Goal: Task Accomplishment & Management: Manage account settings

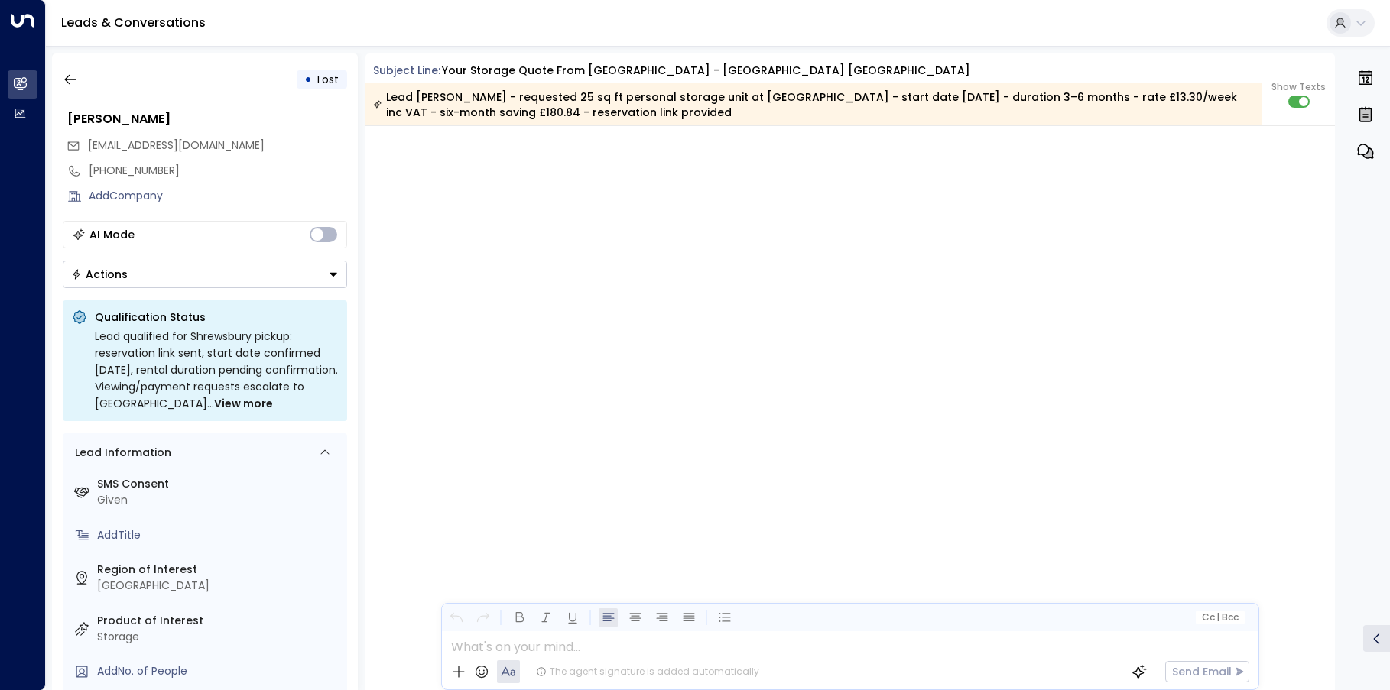
scroll to position [3275, 0]
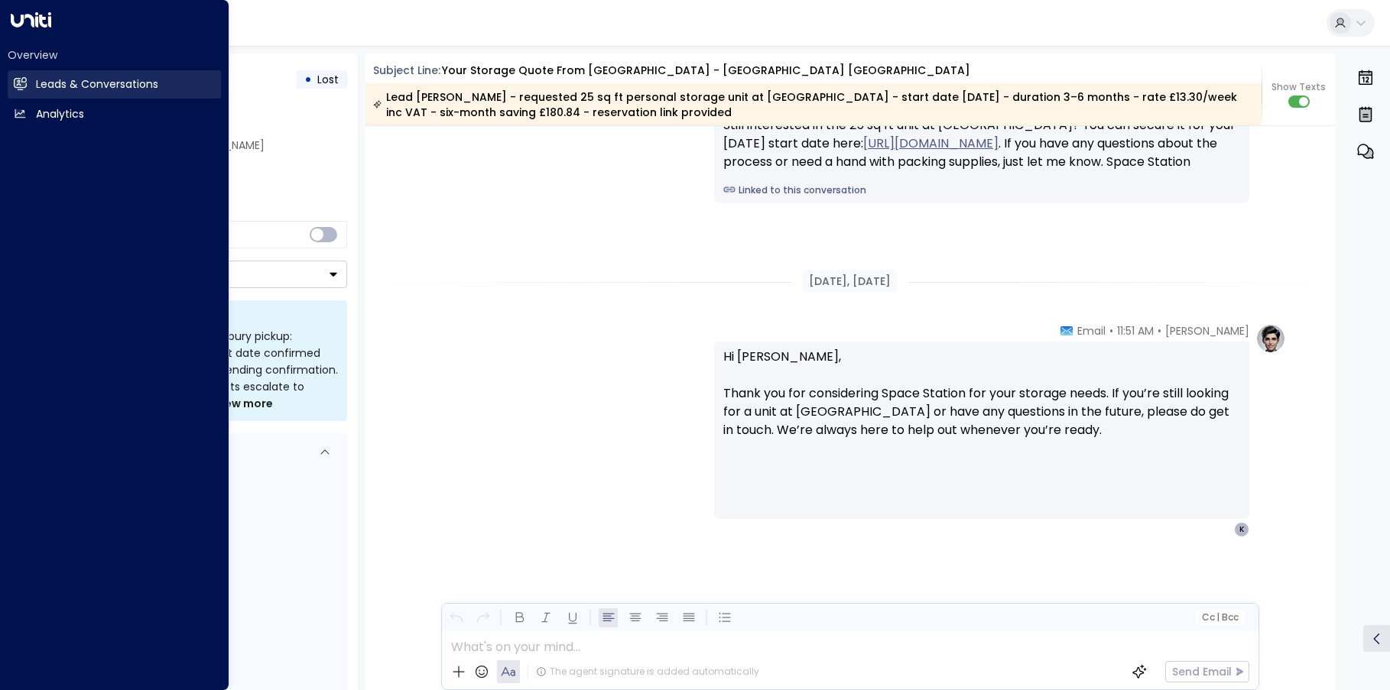
click at [24, 88] on icon at bounding box center [20, 83] width 13 height 10
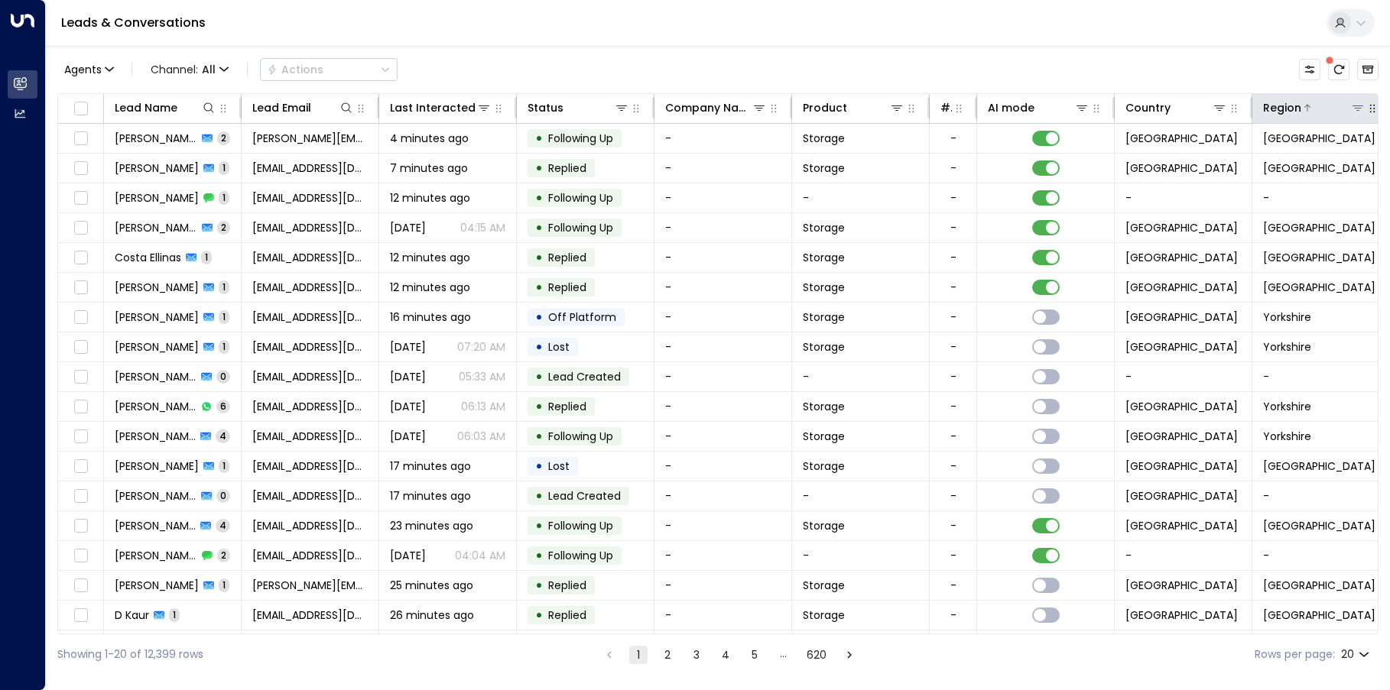
click at [1353, 106] on icon at bounding box center [1358, 108] width 12 height 12
click at [1359, 112] on icon at bounding box center [1358, 108] width 12 height 12
click at [1355, 106] on icon at bounding box center [1358, 108] width 11 height 5
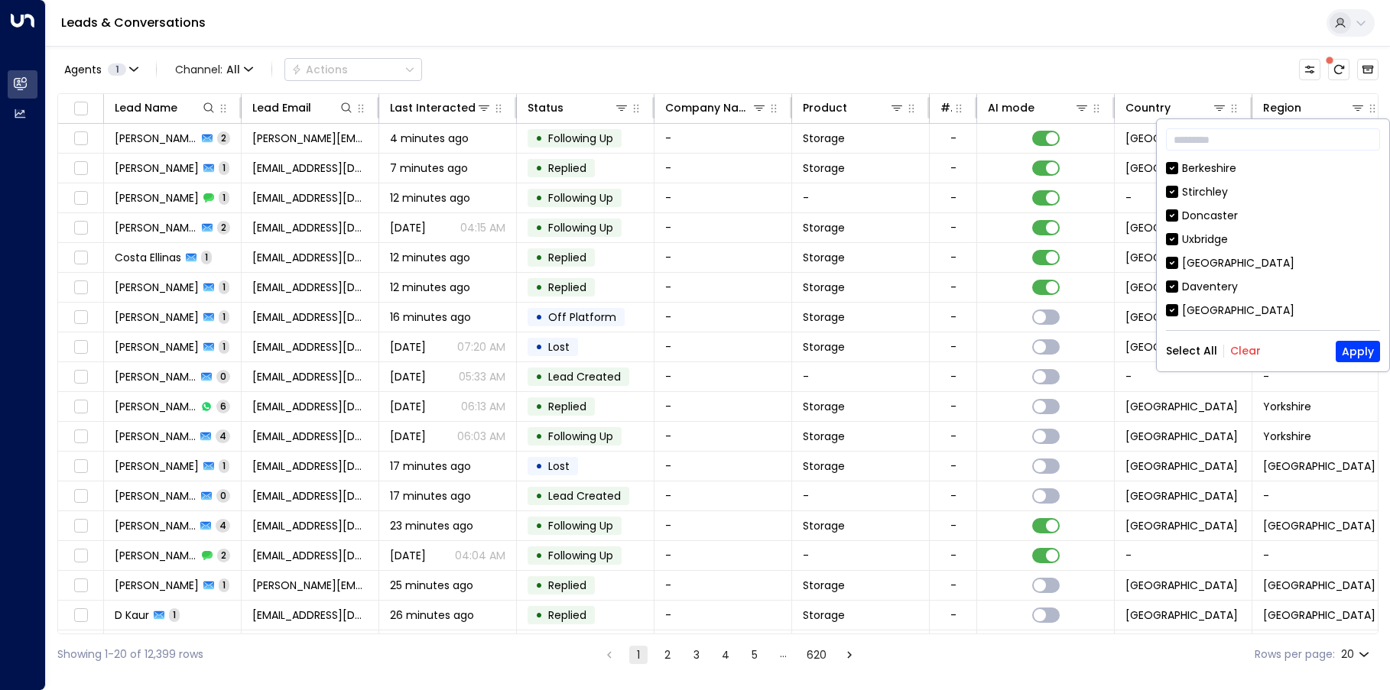
click at [1242, 346] on button "Clear" at bounding box center [1245, 351] width 31 height 12
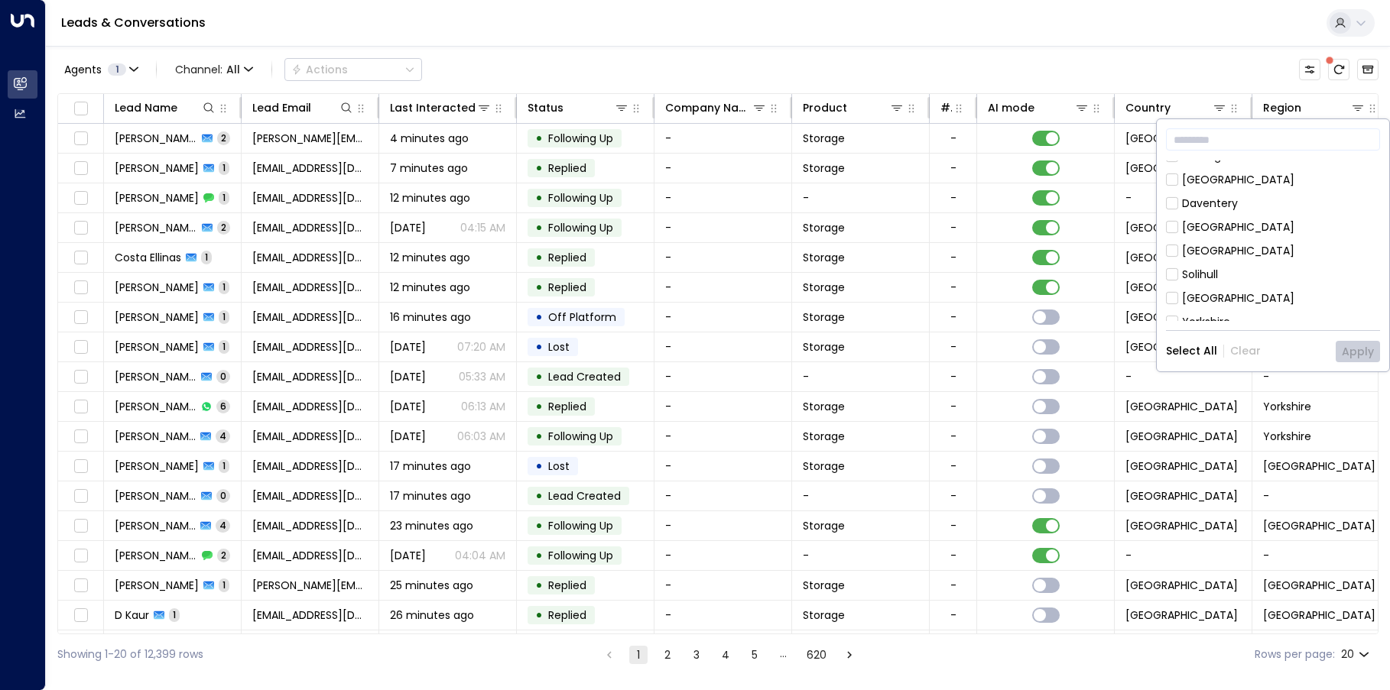
scroll to position [82, 0]
click at [1353, 345] on button "Apply" at bounding box center [1358, 351] width 44 height 21
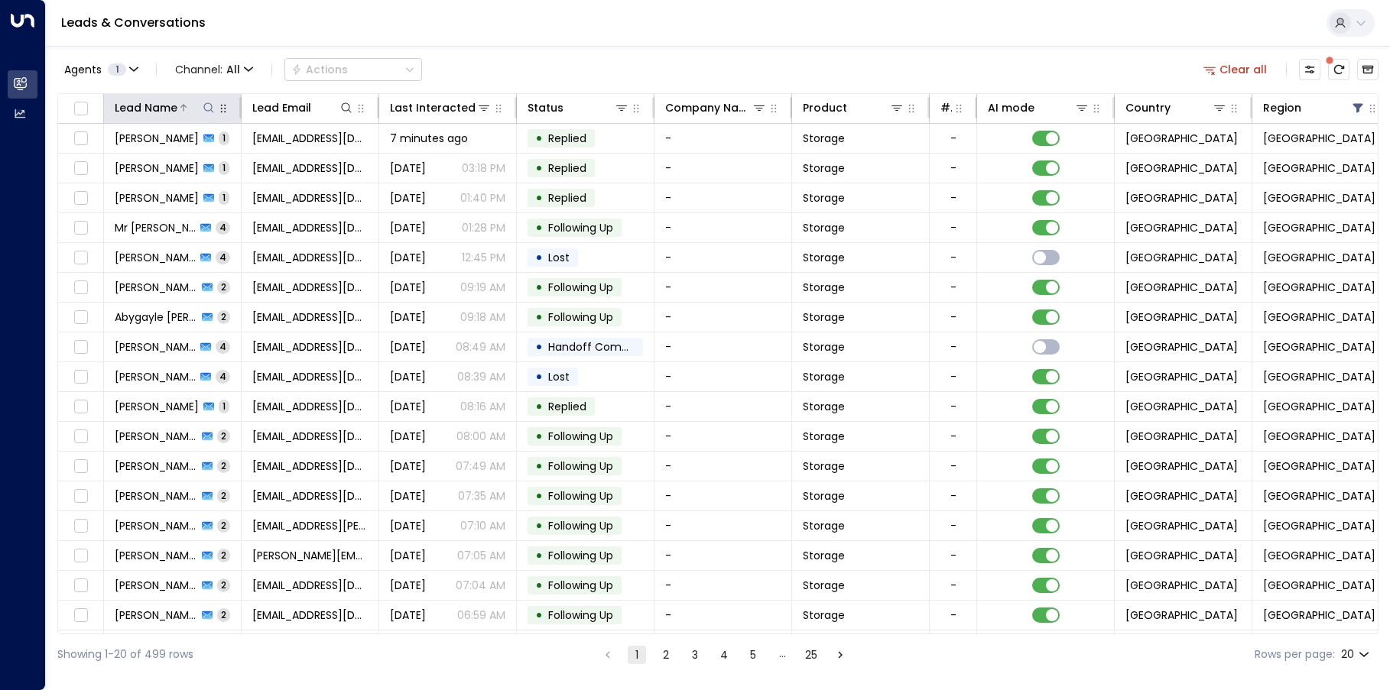
click at [203, 109] on icon at bounding box center [209, 108] width 12 height 12
click at [191, 162] on input "text" at bounding box center [208, 163] width 211 height 28
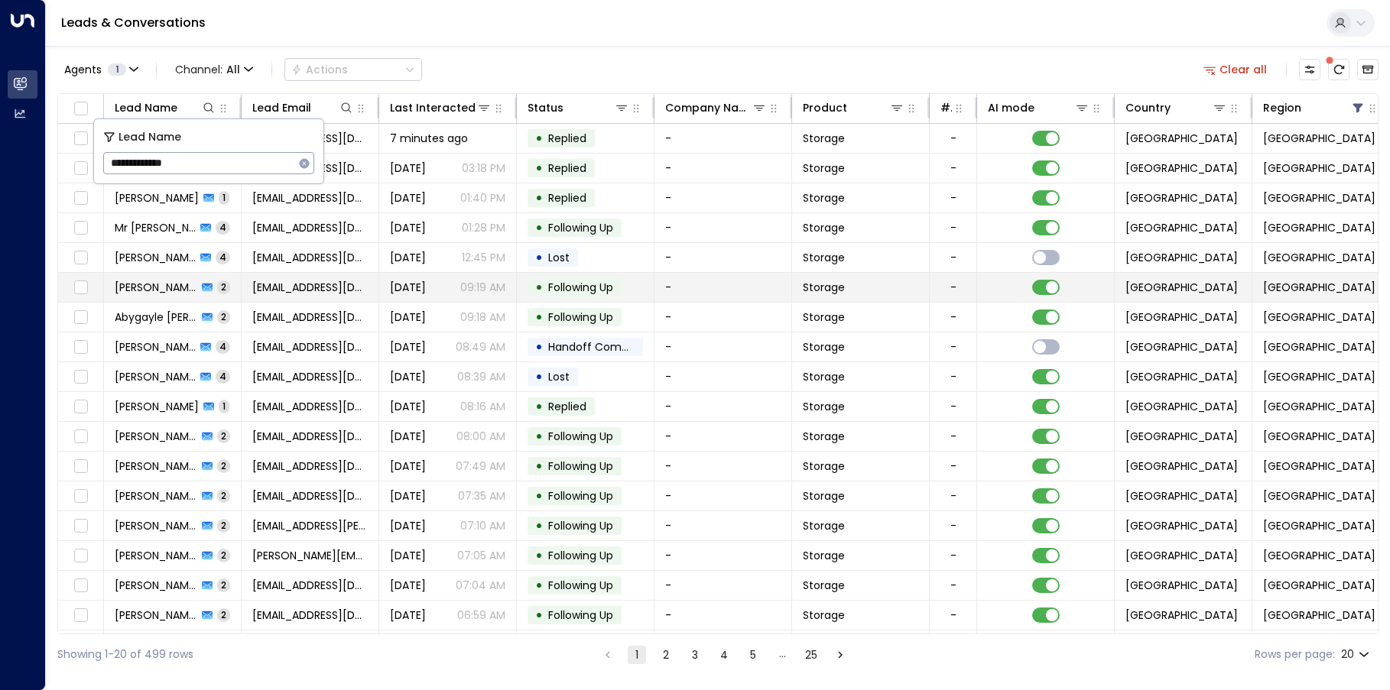
type input "**********"
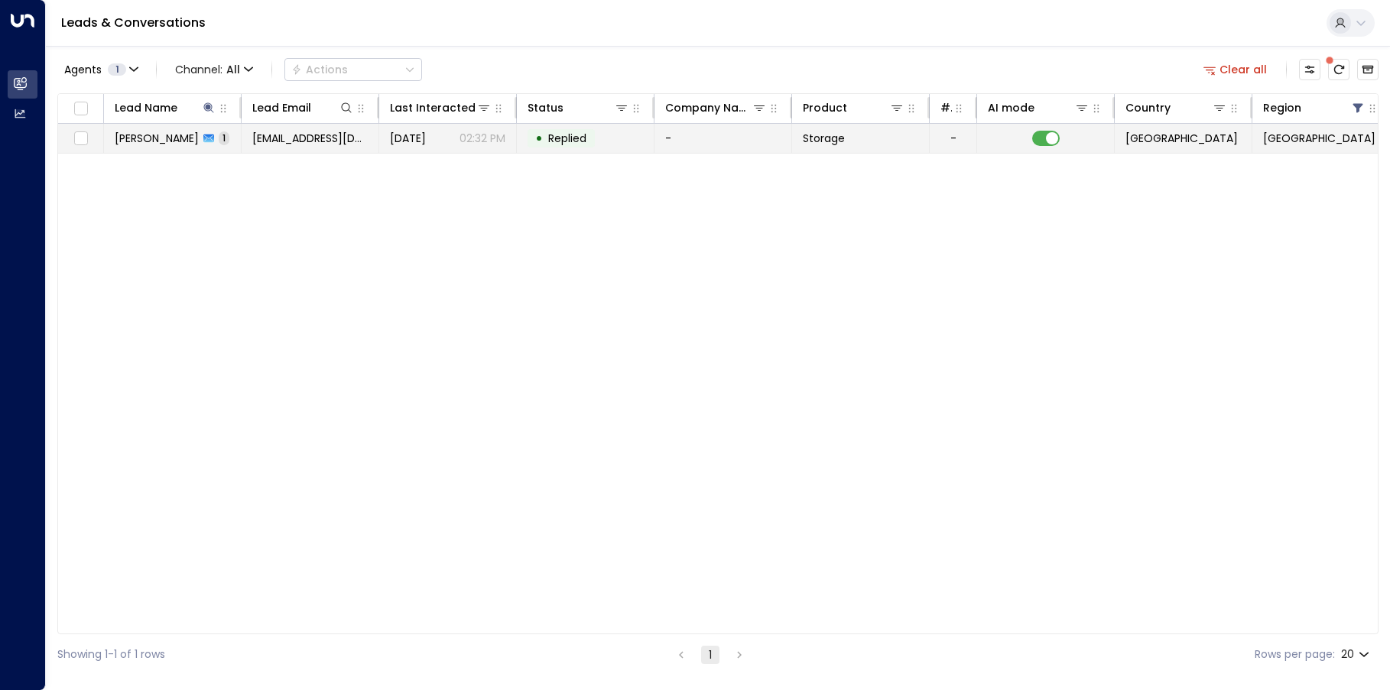
click at [426, 138] on span "[DATE]" at bounding box center [408, 138] width 36 height 15
